Goal: Task Accomplishment & Management: Manage account settings

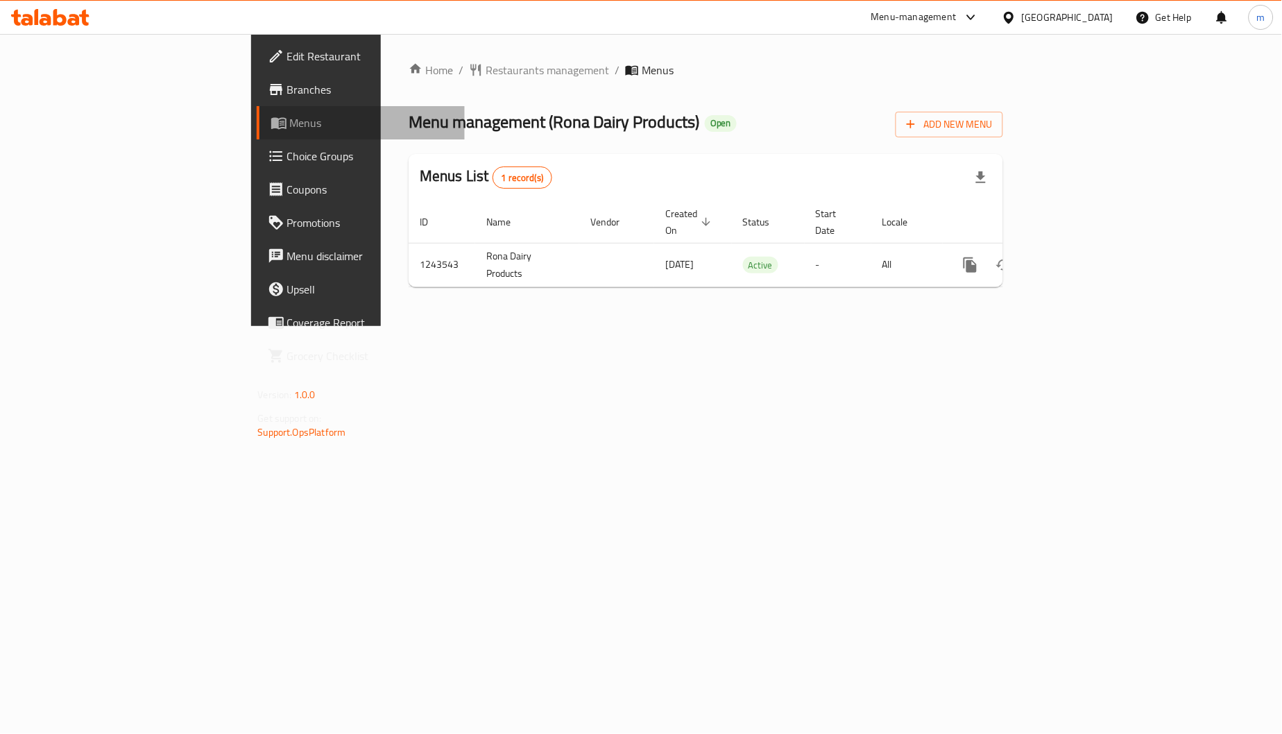
click at [257, 112] on link "Menus" at bounding box center [361, 122] width 209 height 33
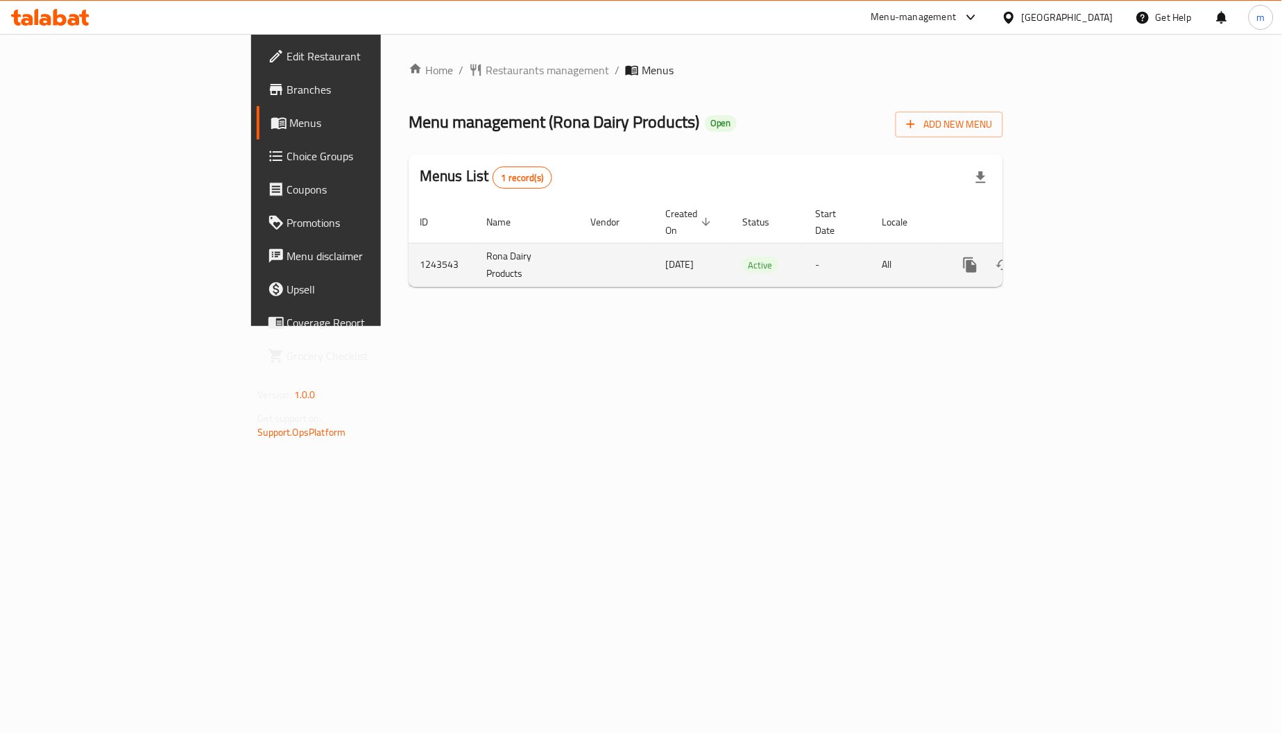
click at [654, 253] on td "[DATE]" at bounding box center [693, 265] width 78 height 44
click at [732, 243] on td "Active" at bounding box center [768, 265] width 73 height 44
click at [788, 209] on th "Status" at bounding box center [768, 222] width 73 height 42
click at [425, 112] on span "Menu management ( Rona Dairy Products )" at bounding box center [554, 121] width 291 height 31
click at [287, 84] on span "Branches" at bounding box center [370, 89] width 167 height 17
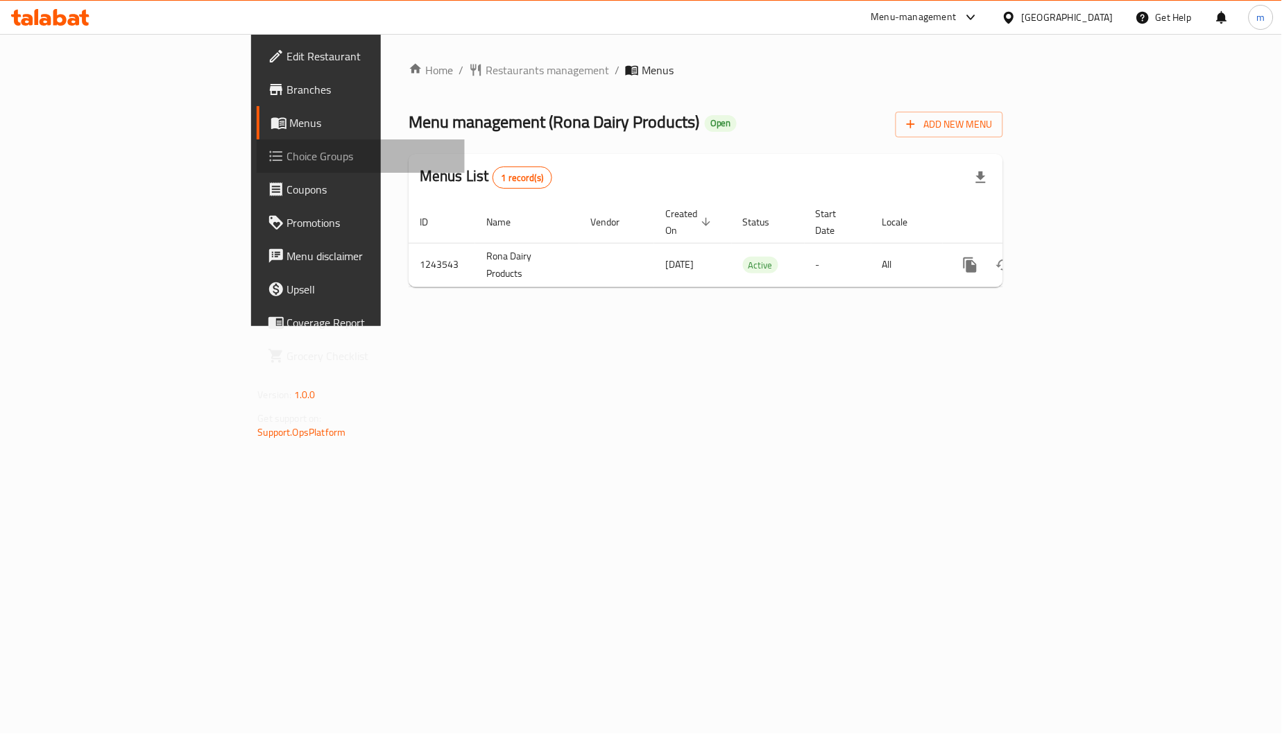
click at [287, 160] on span "Choice Groups" at bounding box center [370, 156] width 167 height 17
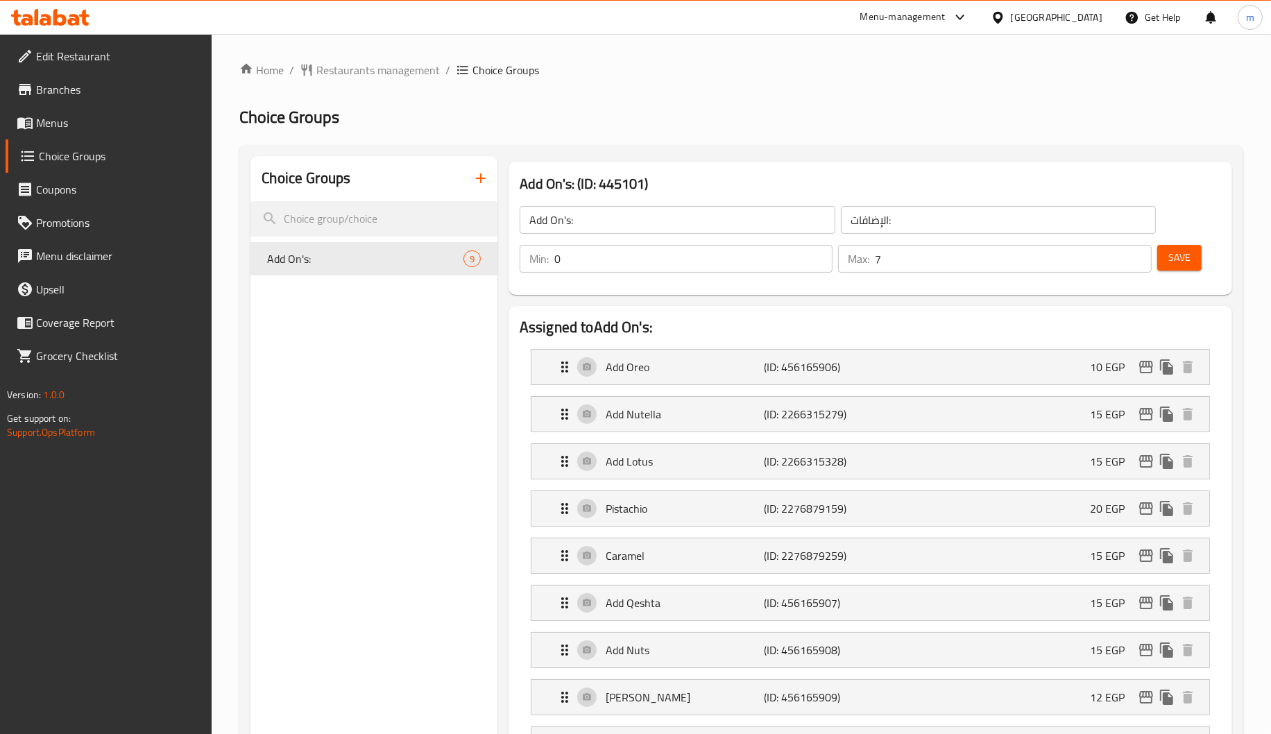
click at [150, 65] on link "Edit Restaurant" at bounding box center [109, 56] width 207 height 33
